Goal: Find specific page/section: Find specific page/section

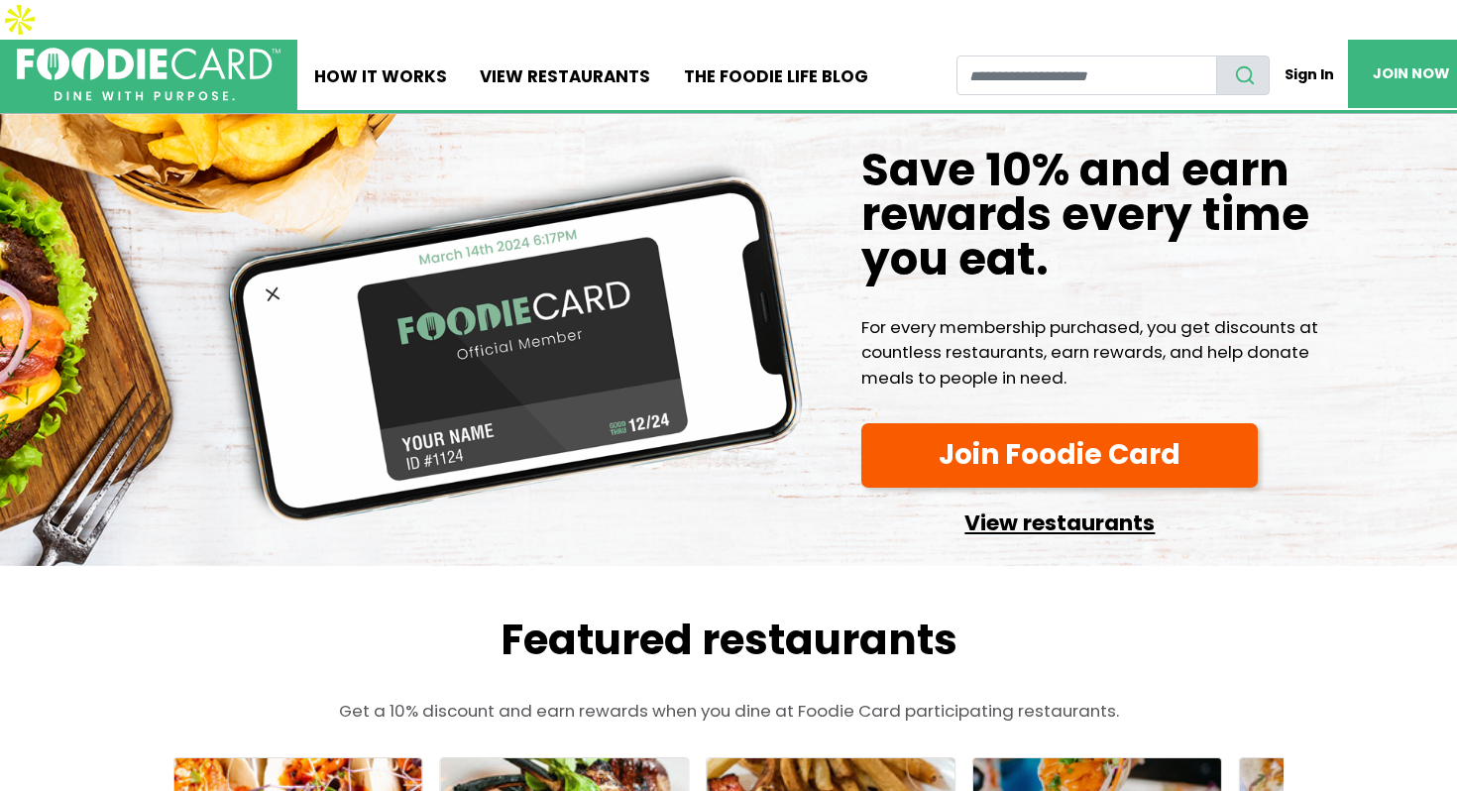
click at [1100, 495] on link "View restaurants" at bounding box center [1059, 518] width 396 height 46
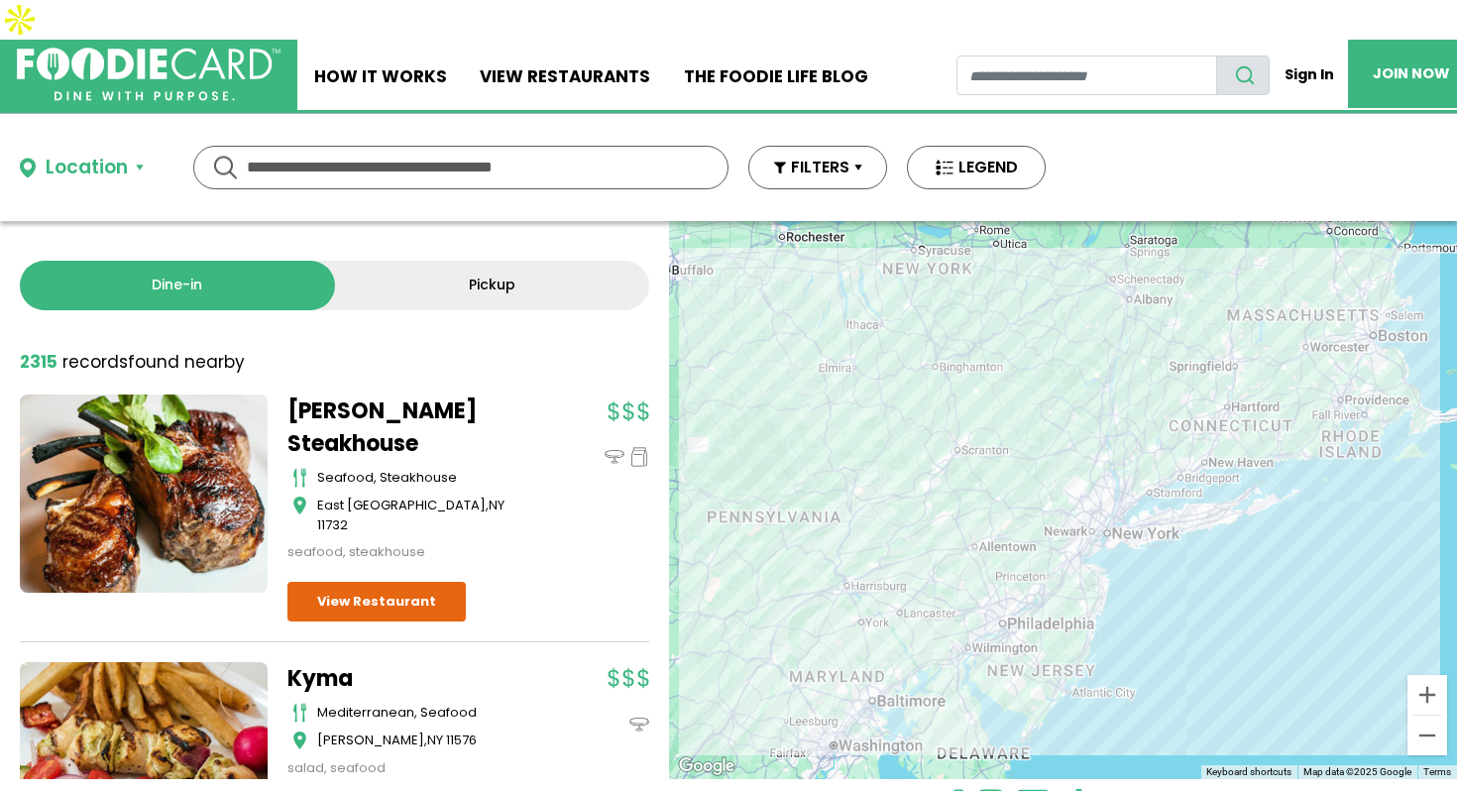
click at [130, 154] on button "Location" at bounding box center [82, 168] width 124 height 29
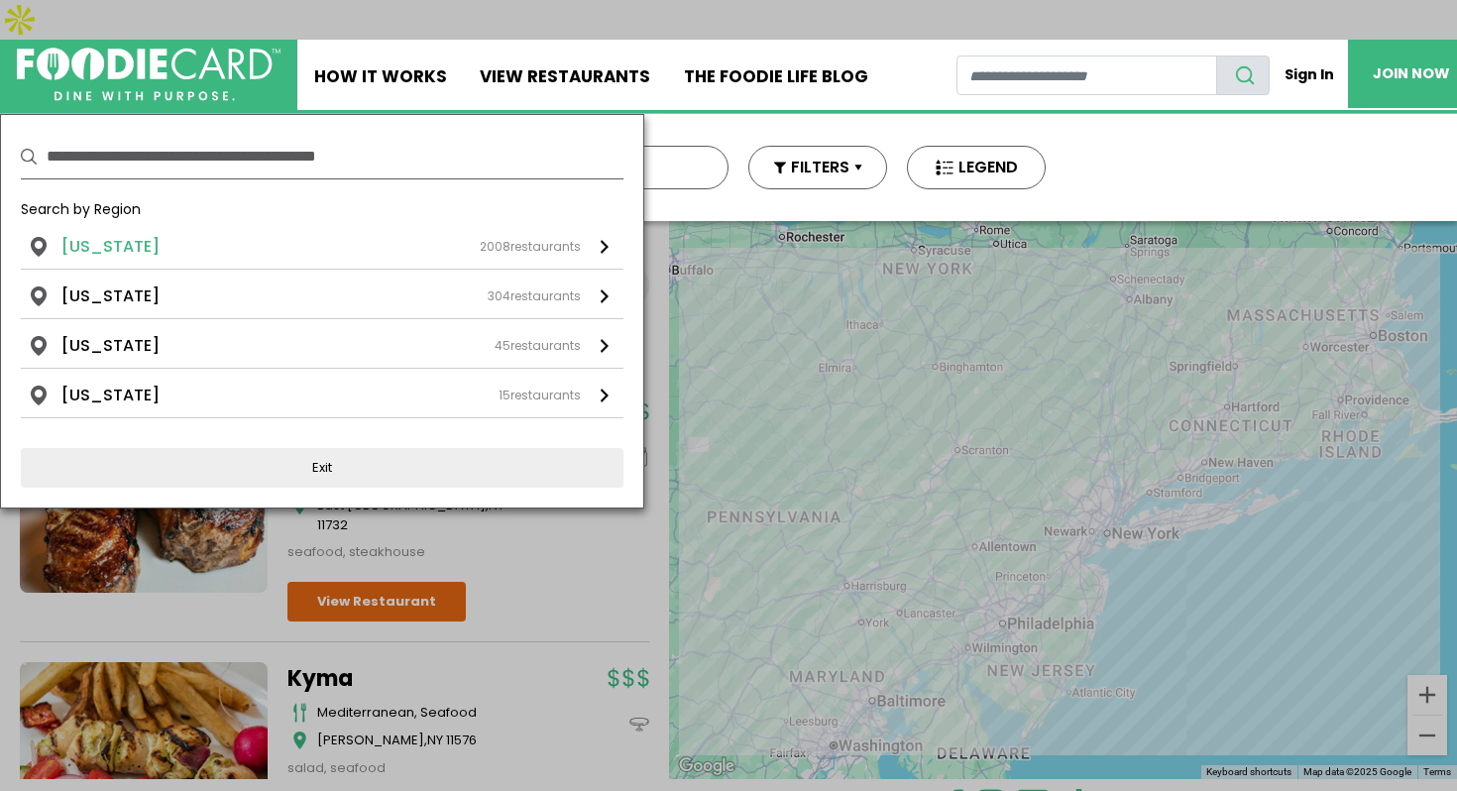
click at [224, 235] on div "[US_STATE] 2008 restaurants" at bounding box center [320, 247] width 519 height 24
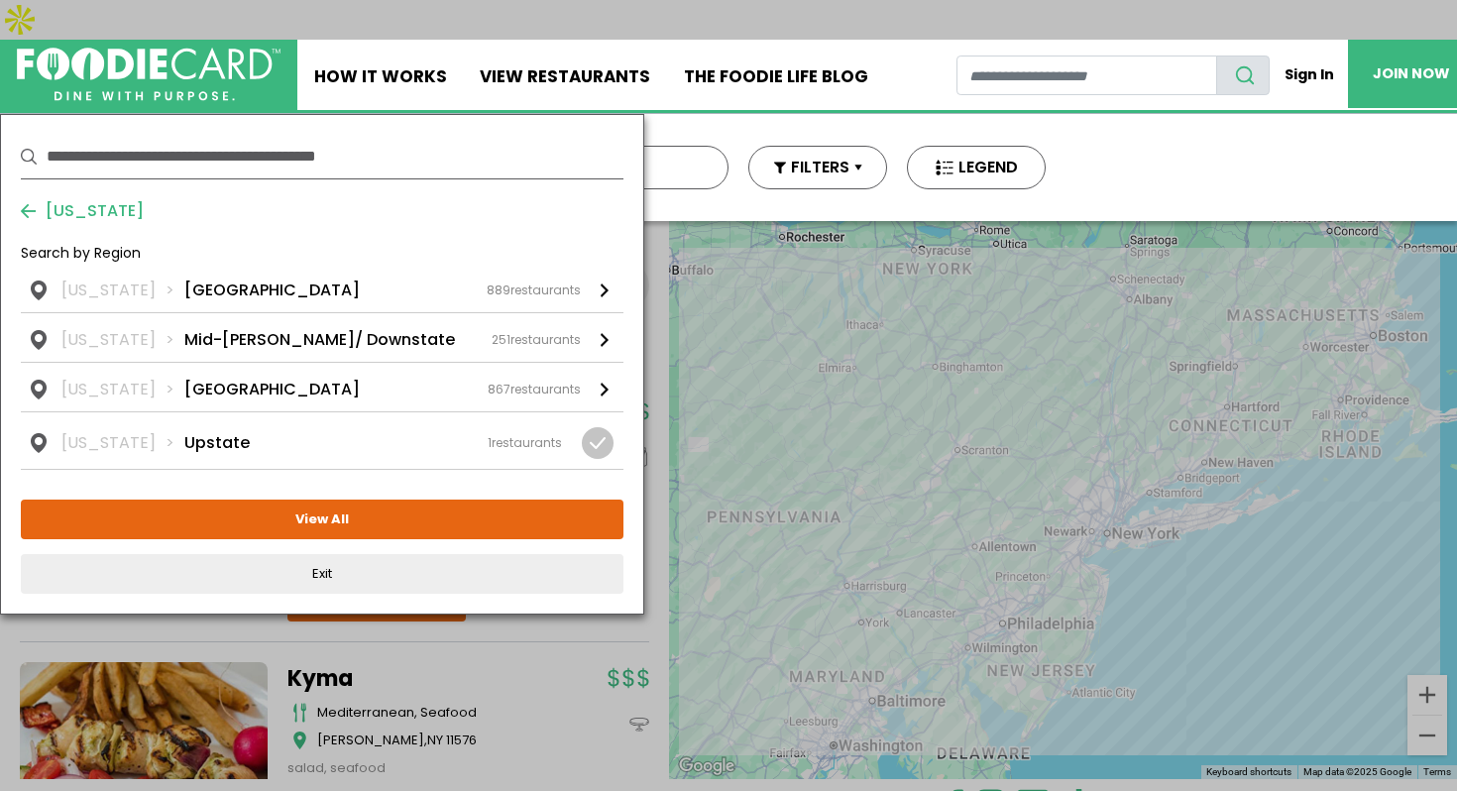
scroll to position [56, 0]
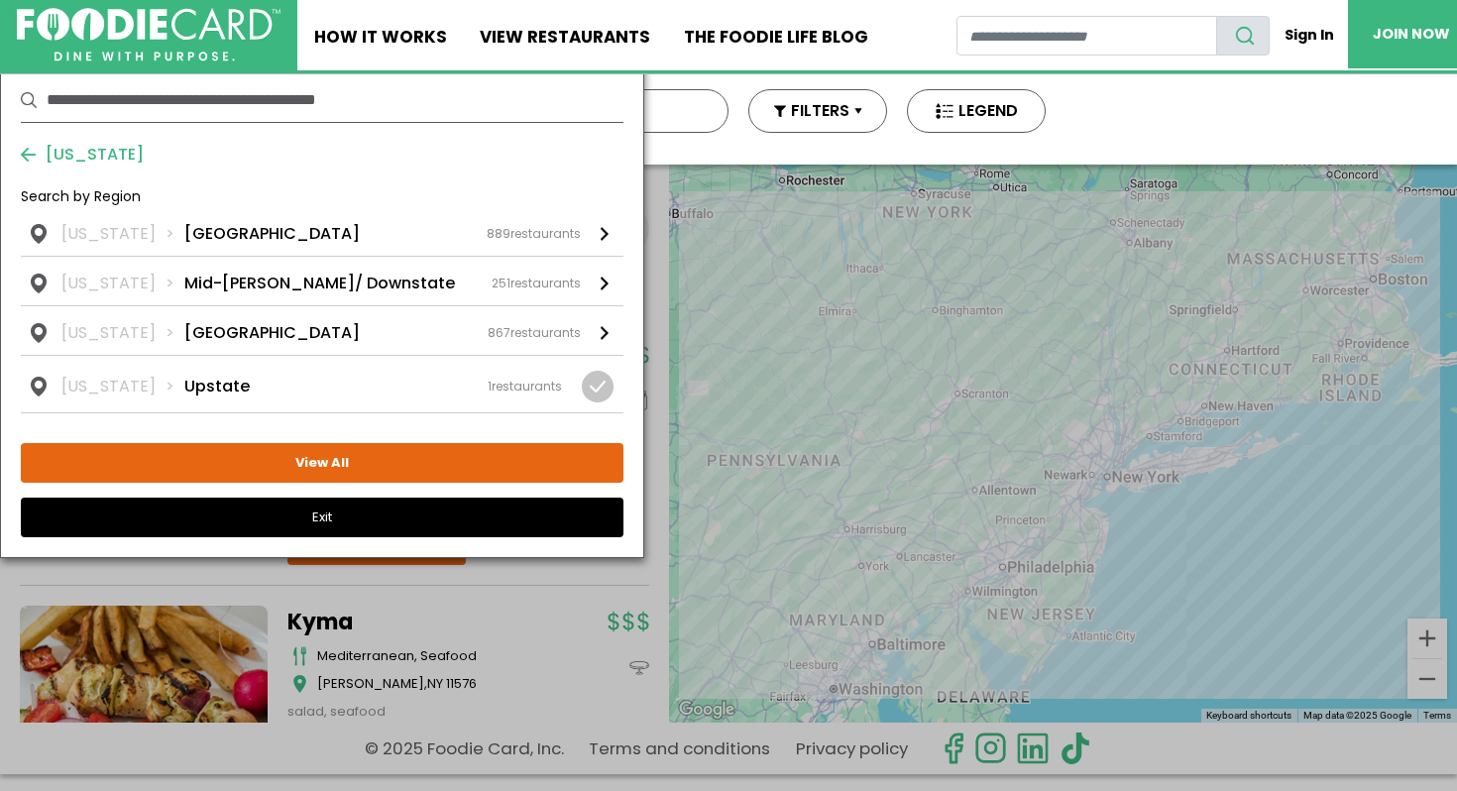
click at [311, 497] on button "Exit" at bounding box center [322, 517] width 602 height 40
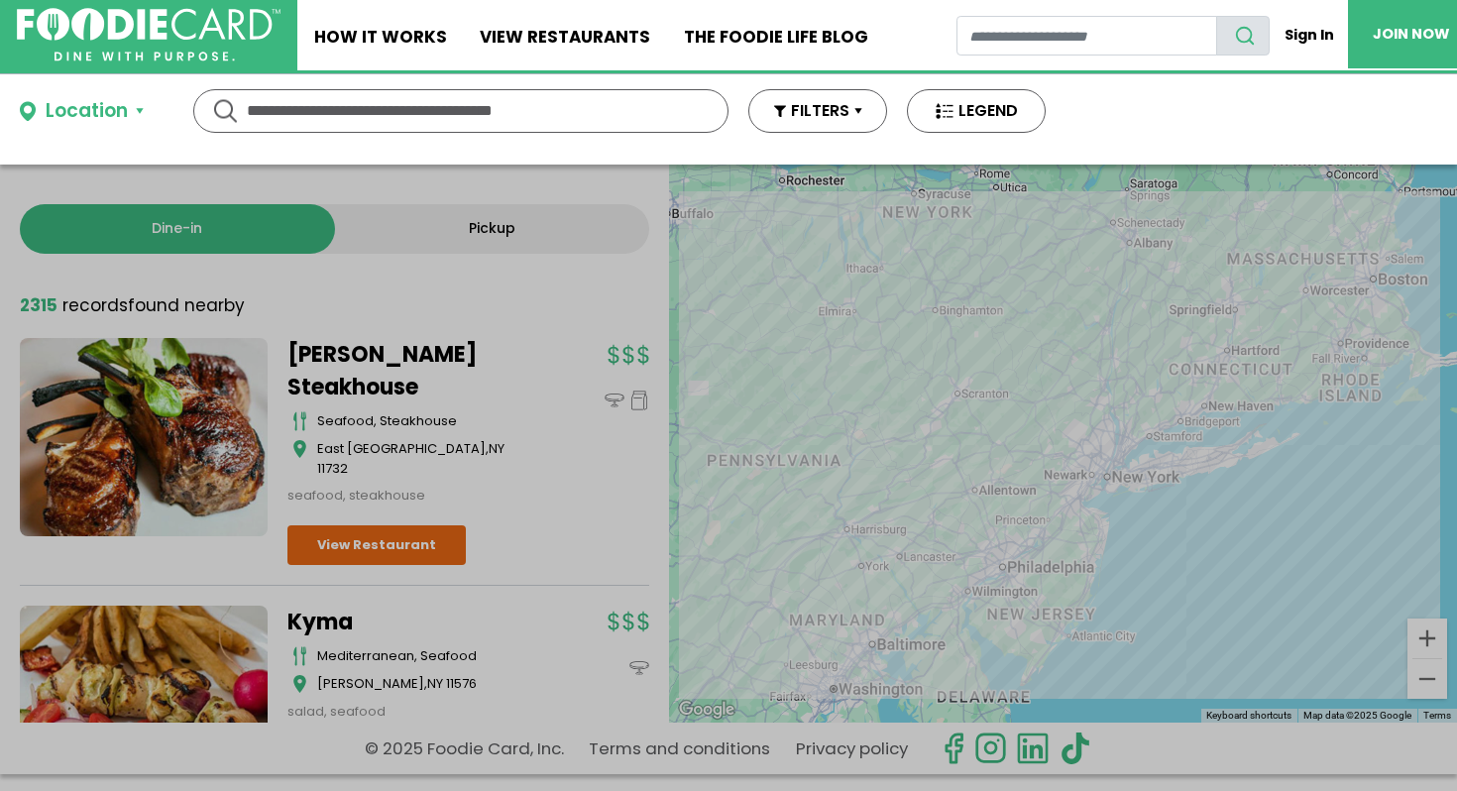
scroll to position [0, 0]
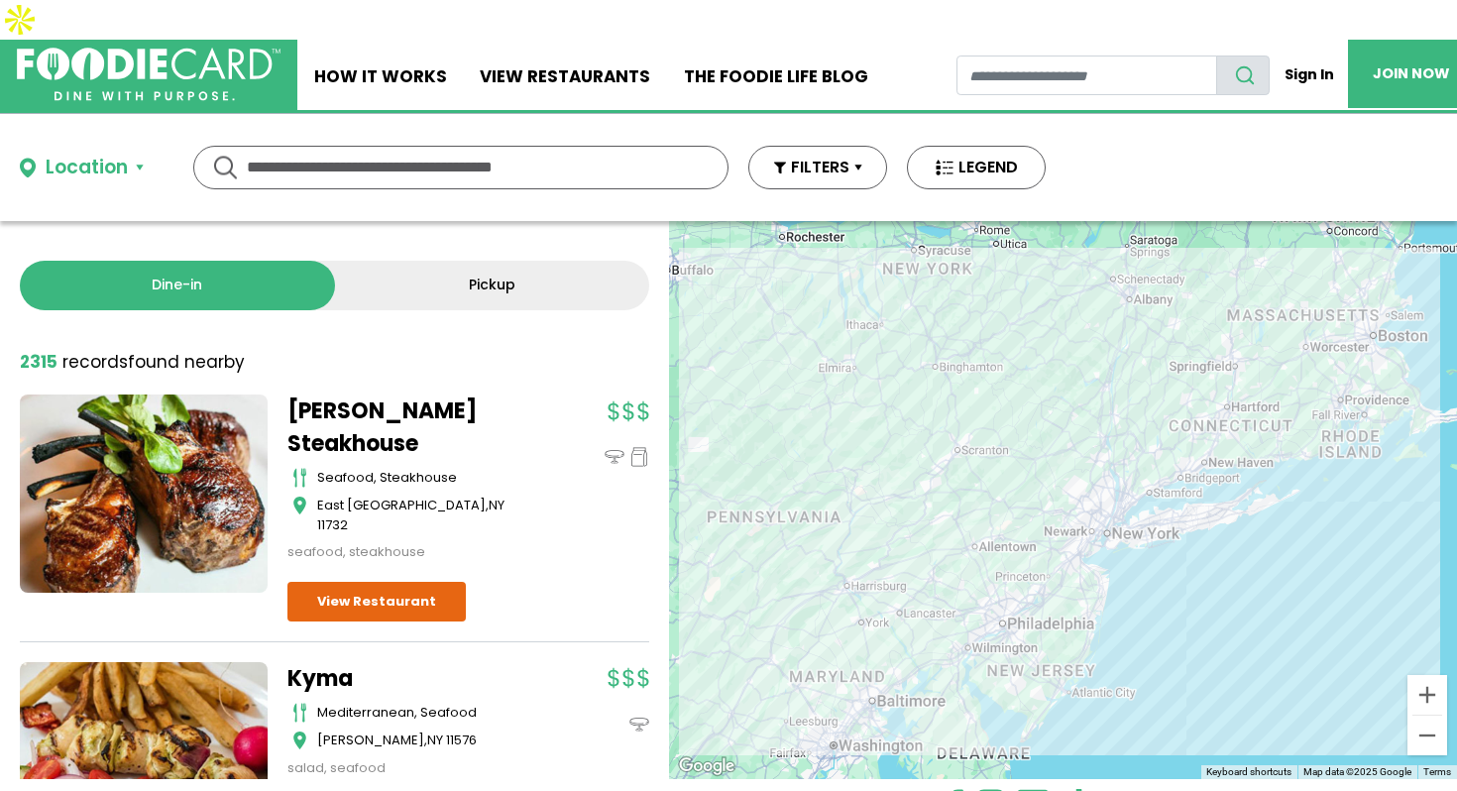
click at [471, 147] on input "text" at bounding box center [461, 168] width 428 height 42
click at [460, 147] on input "text" at bounding box center [461, 168] width 428 height 42
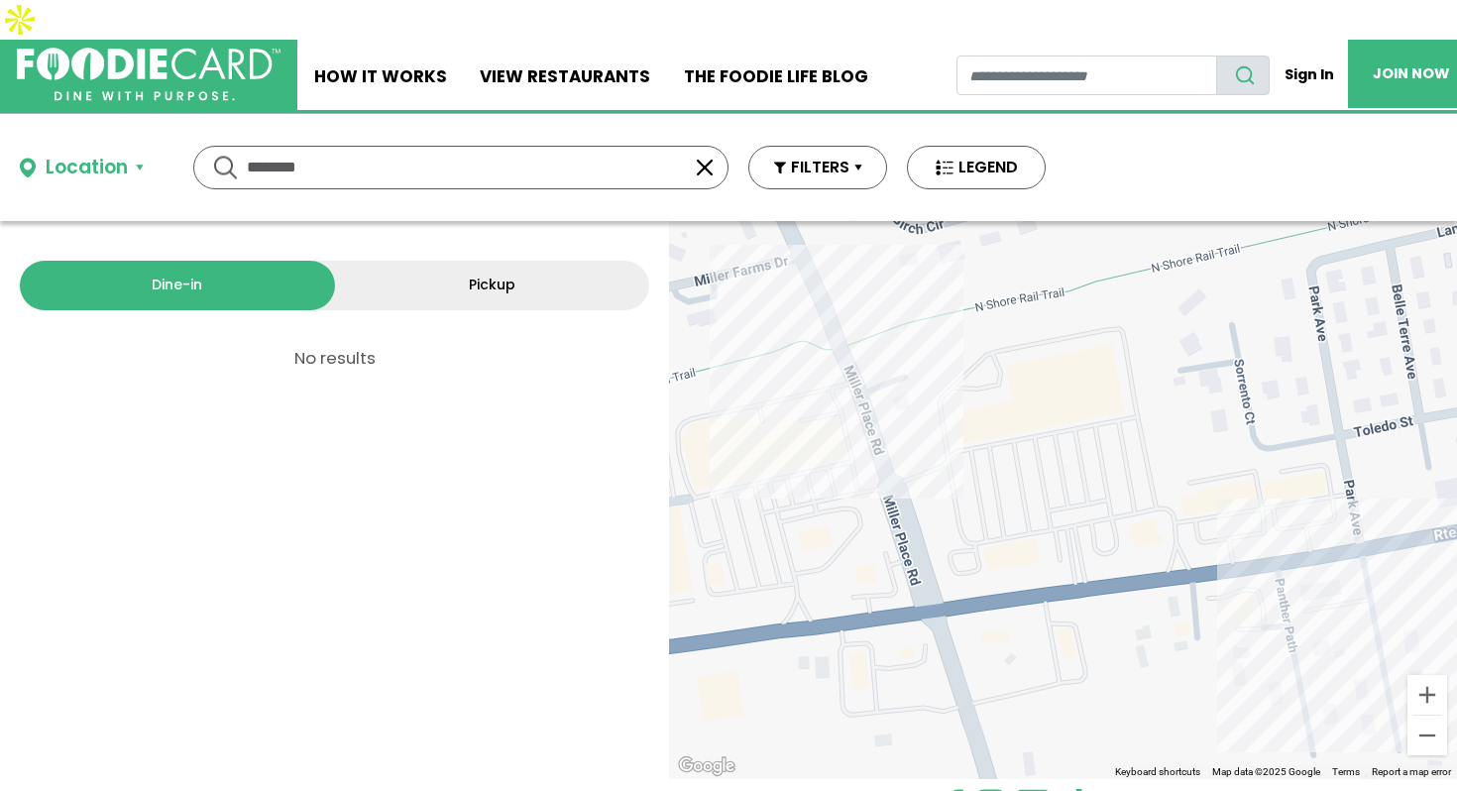
drag, startPoint x: 336, startPoint y: 125, endPoint x: 225, endPoint y: 120, distance: 111.1
click at [226, 146] on div "******** ********" at bounding box center [460, 168] width 535 height 44
type input "*"
type input "*********"
click at [701, 156] on button "button" at bounding box center [705, 168] width 24 height 24
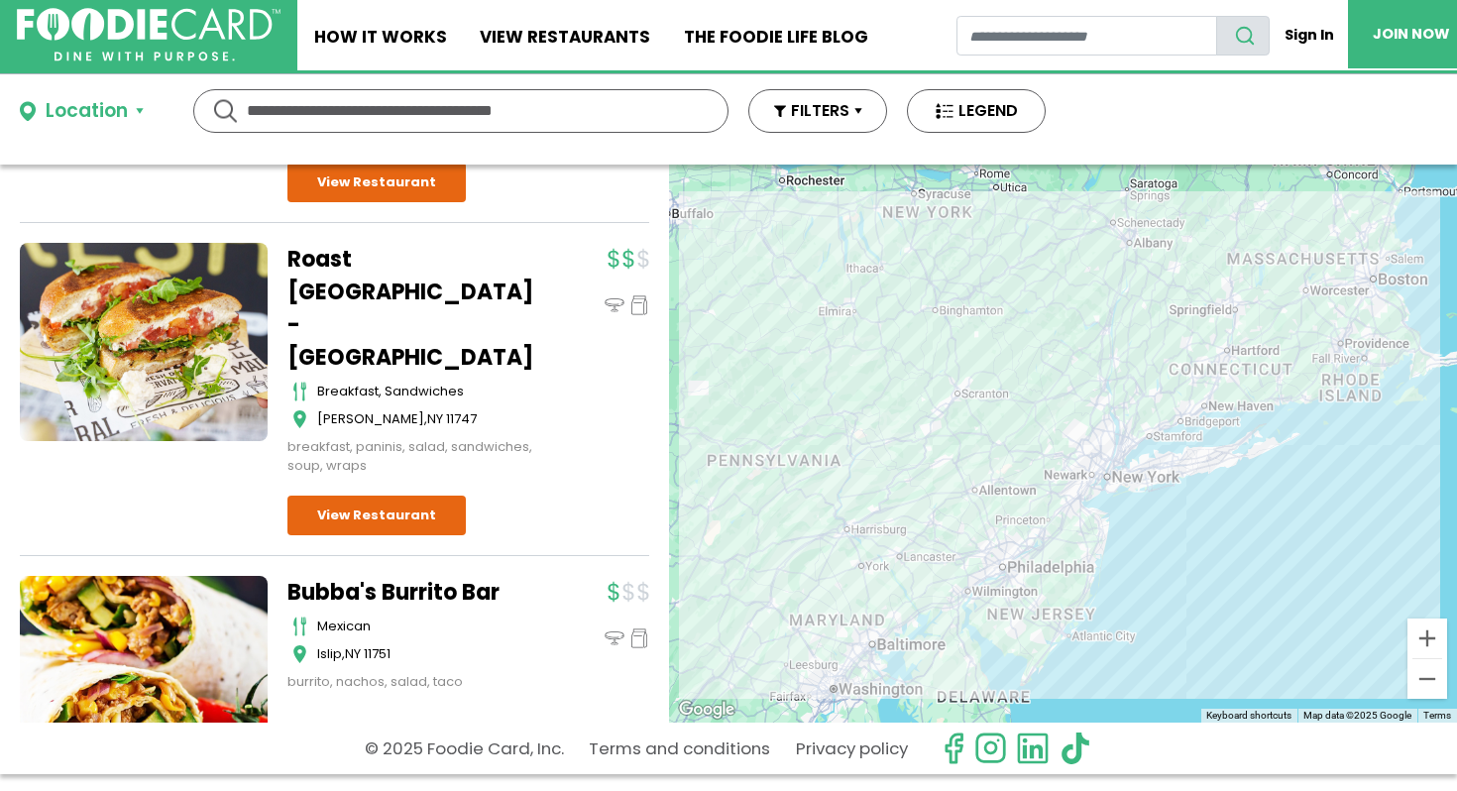
scroll to position [25395, 0]
